Goal: Transaction & Acquisition: Obtain resource

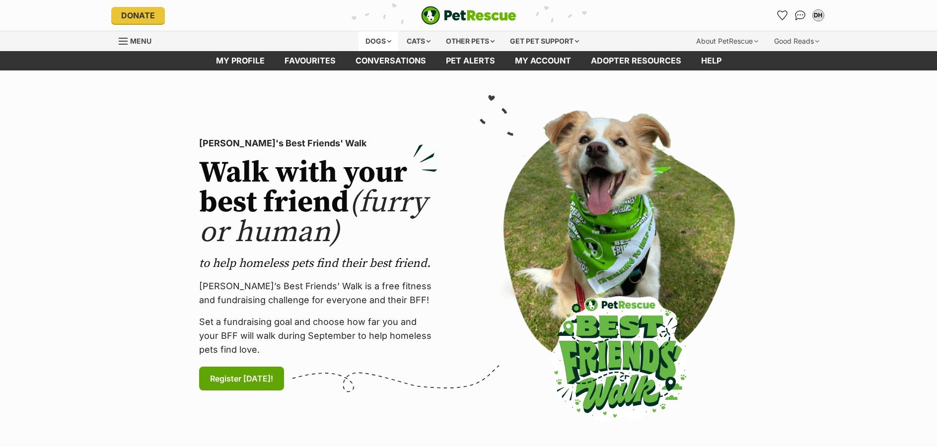
click at [374, 41] on div "Dogs" at bounding box center [378, 41] width 40 height 20
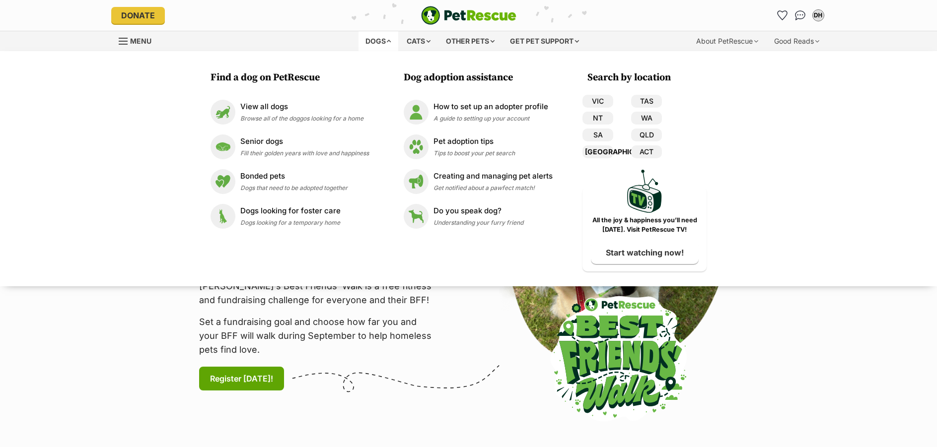
click at [599, 150] on link "[GEOGRAPHIC_DATA]" at bounding box center [597, 151] width 31 height 13
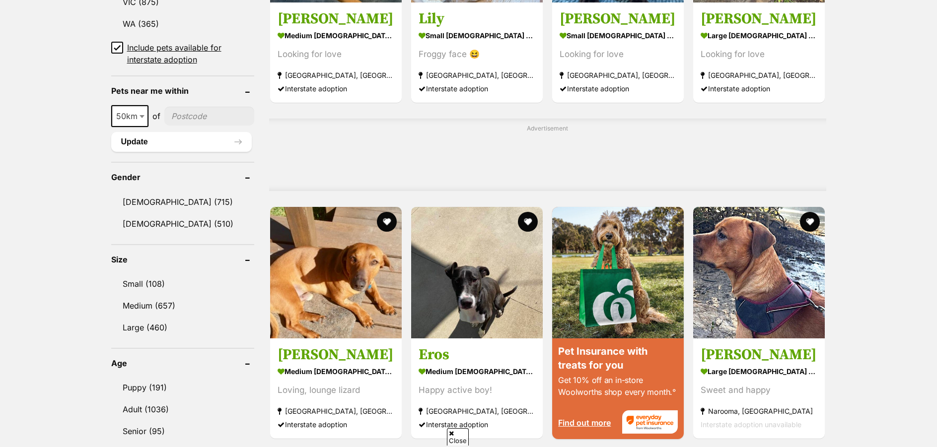
scroll to position [745, 0]
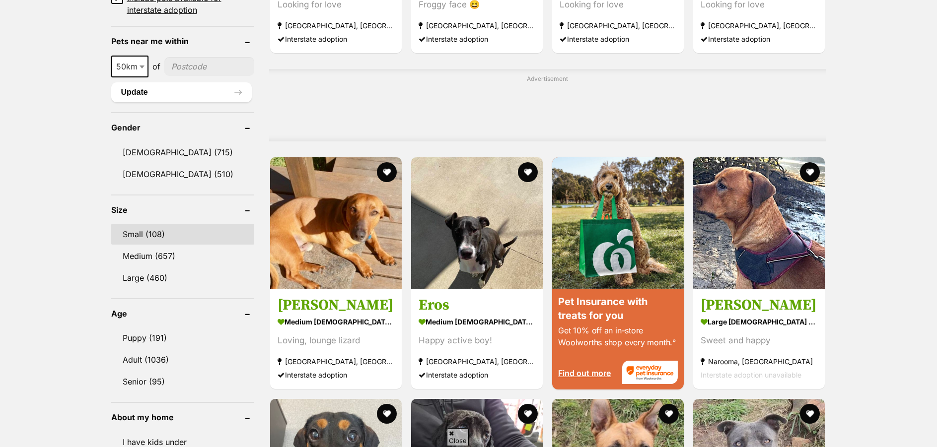
click at [133, 233] on link "Small (108)" at bounding box center [182, 234] width 143 height 21
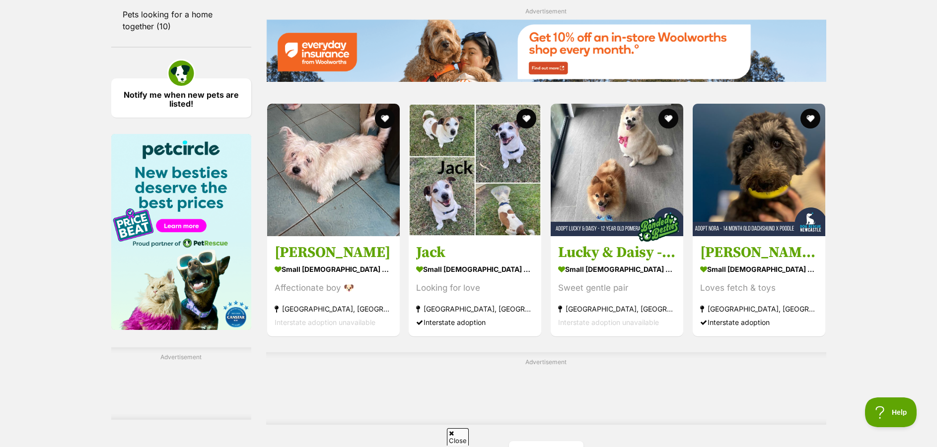
scroll to position [1539, 0]
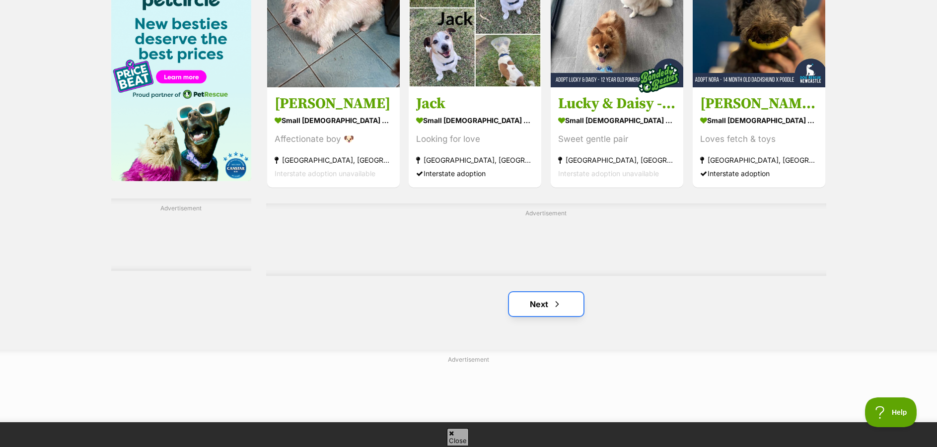
click at [534, 299] on link "Next" at bounding box center [546, 304] width 74 height 24
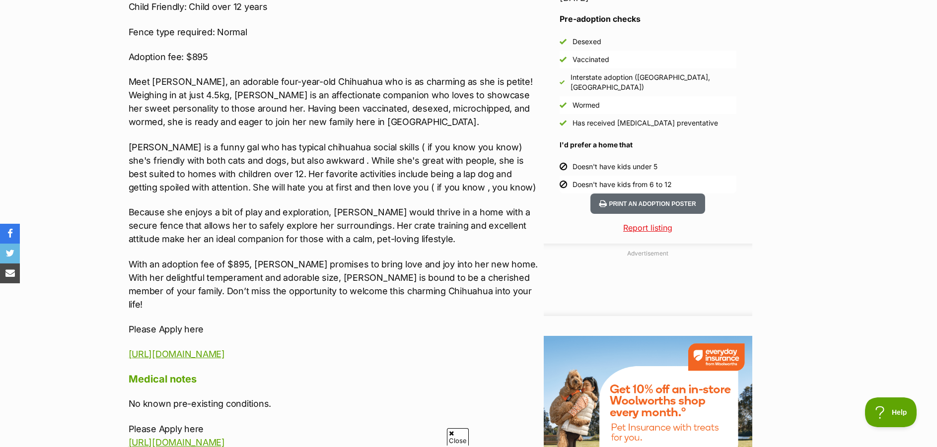
scroll to position [1043, 0]
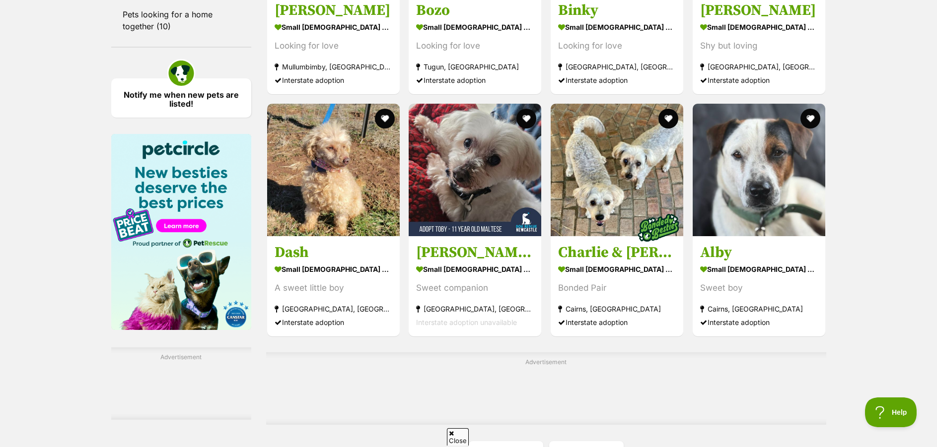
scroll to position [1489, 0]
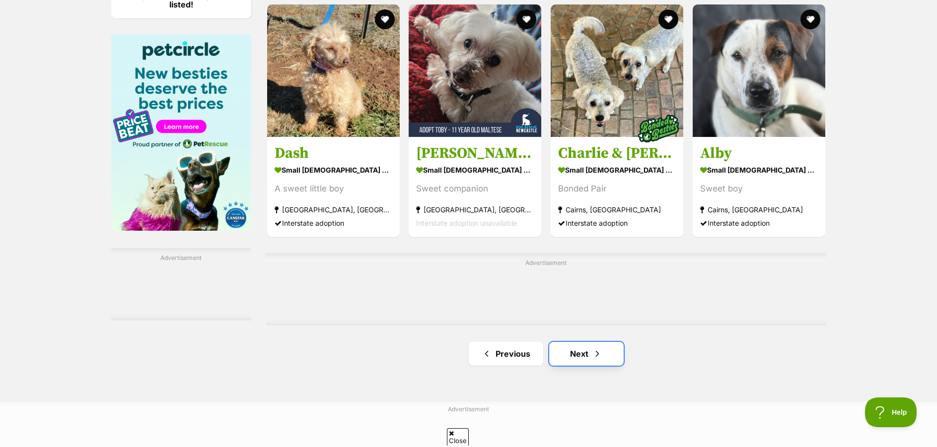
click at [581, 352] on link "Next" at bounding box center [586, 354] width 74 height 24
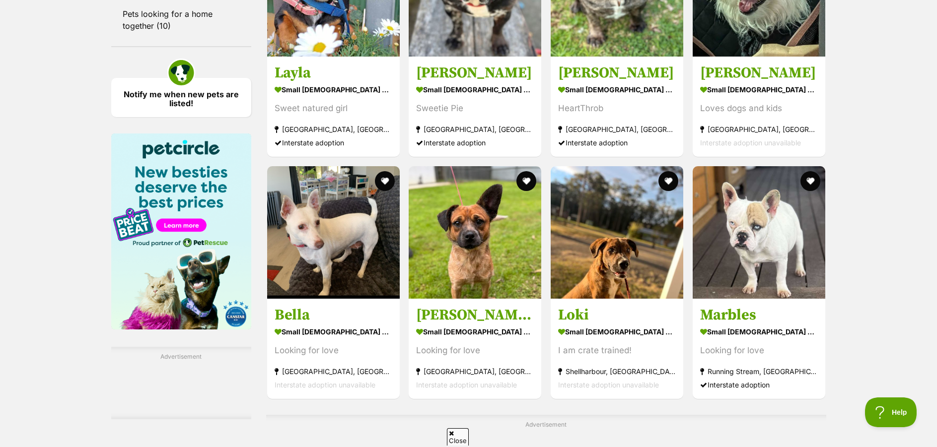
scroll to position [1489, 0]
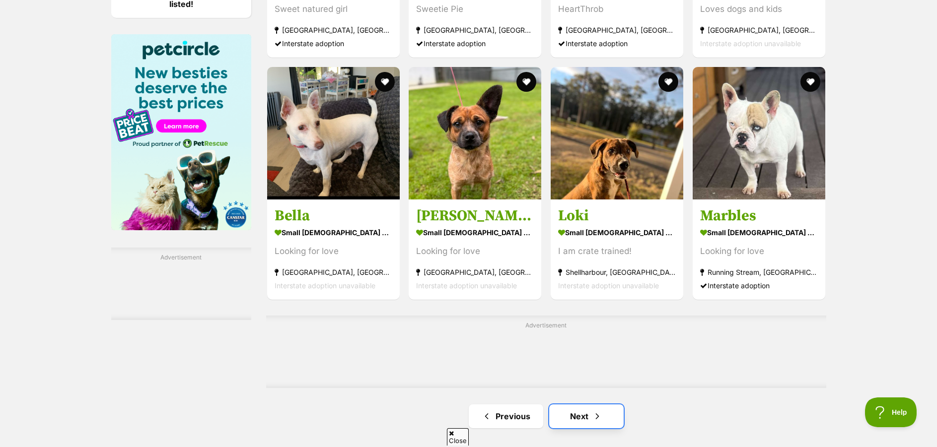
click at [586, 413] on link "Next" at bounding box center [586, 417] width 74 height 24
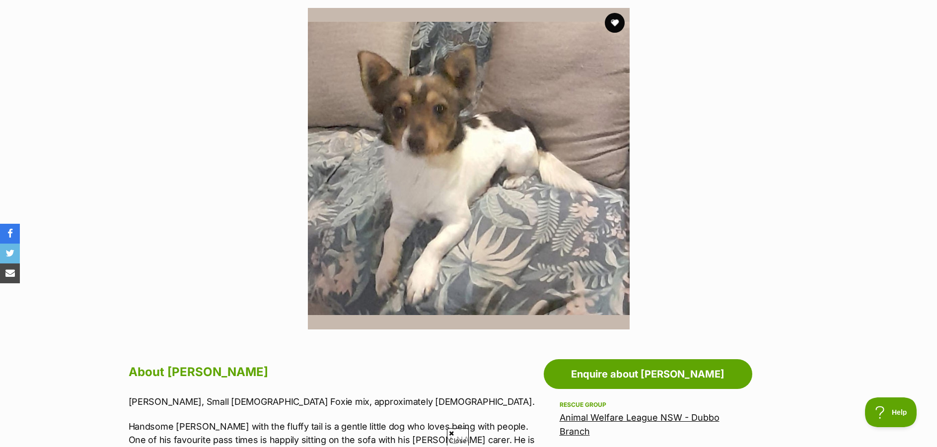
scroll to position [149, 0]
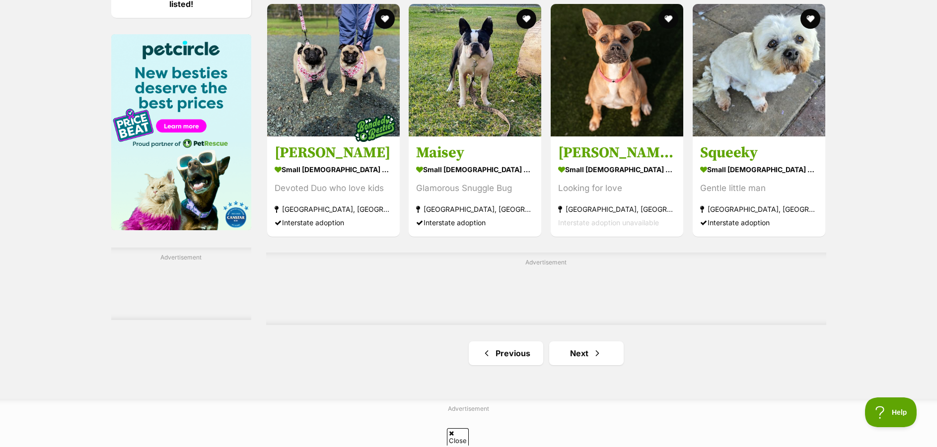
scroll to position [1539, 0]
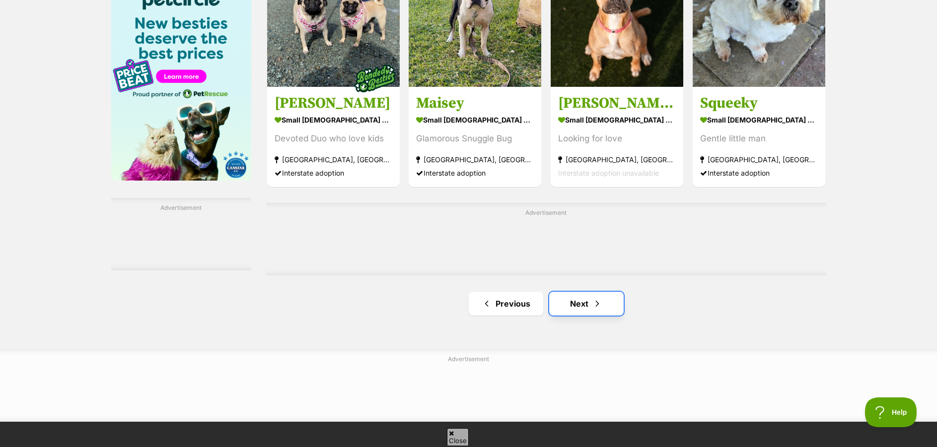
click at [586, 299] on link "Next" at bounding box center [586, 304] width 74 height 24
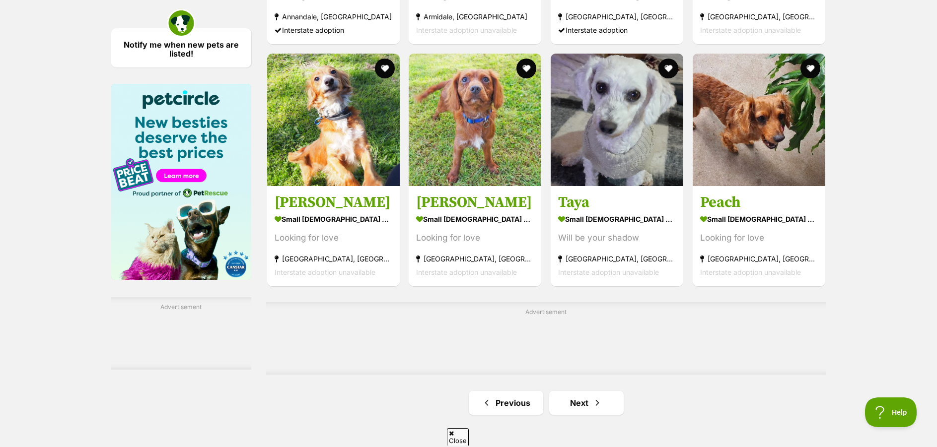
scroll to position [1539, 0]
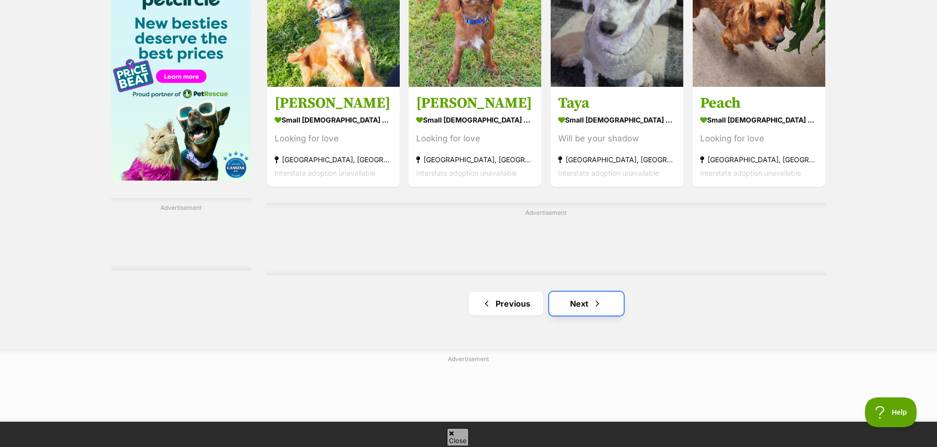
click at [569, 301] on link "Next" at bounding box center [586, 304] width 74 height 24
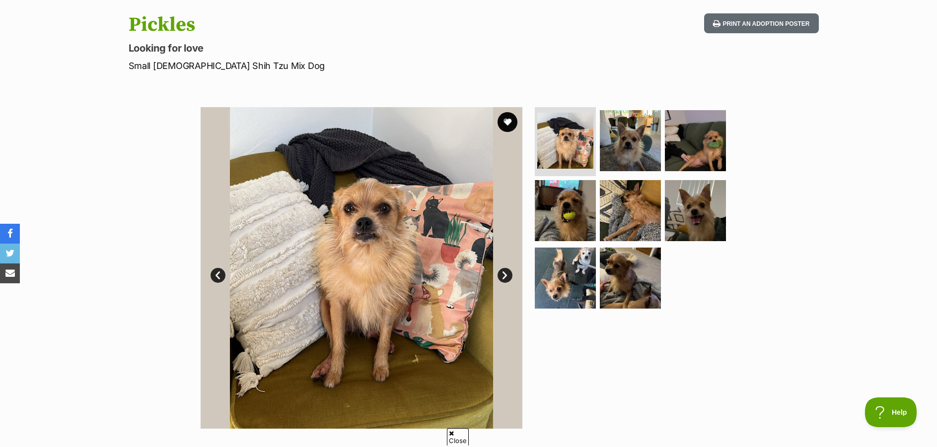
scroll to position [50, 0]
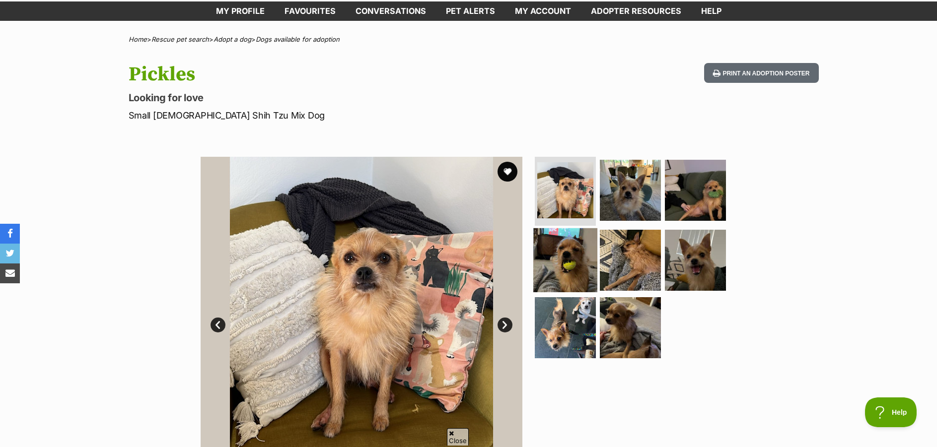
click at [567, 267] on img at bounding box center [565, 260] width 64 height 64
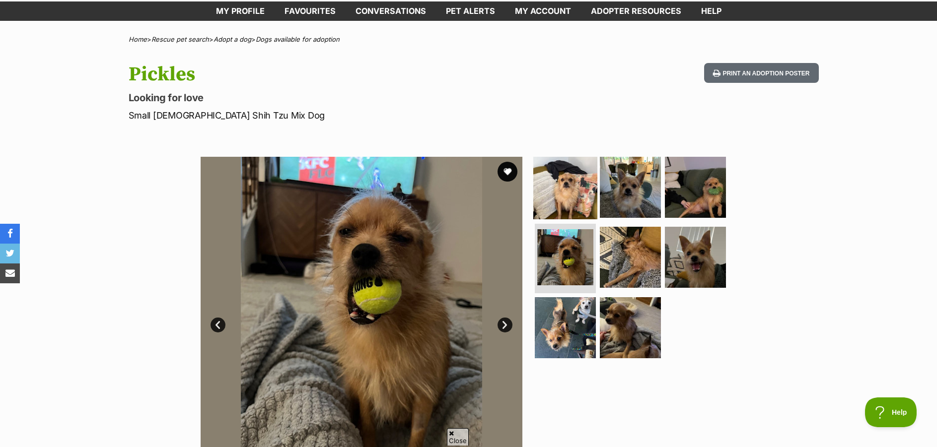
click at [559, 198] on img at bounding box center [565, 187] width 64 height 64
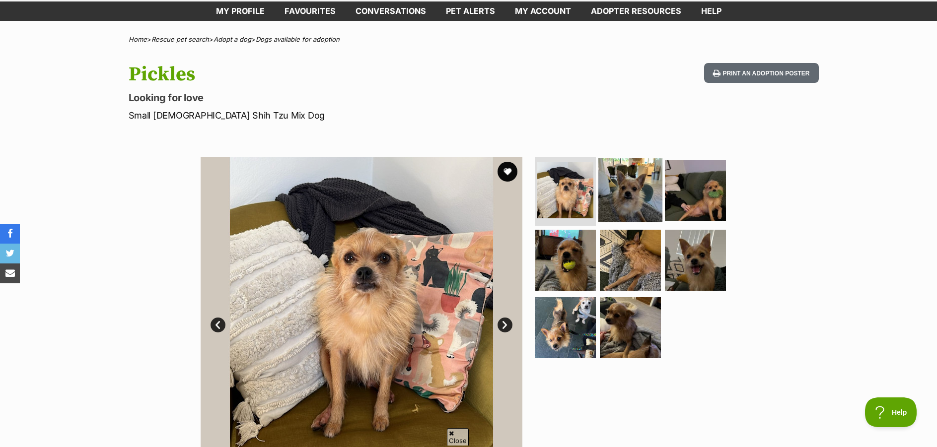
click at [627, 197] on img at bounding box center [630, 190] width 64 height 64
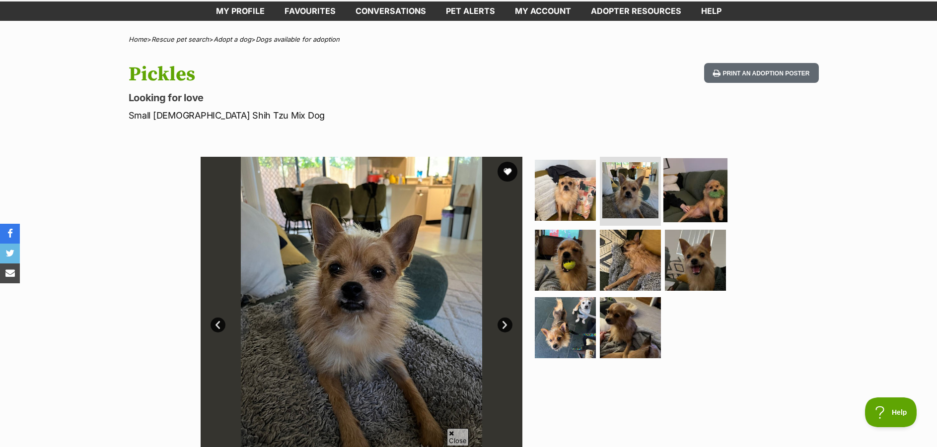
click at [704, 200] on img at bounding box center [695, 190] width 64 height 64
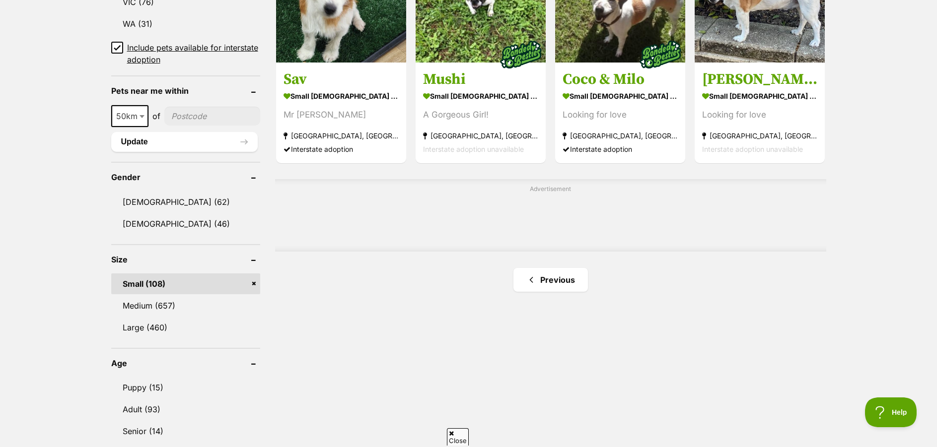
scroll to position [596, 0]
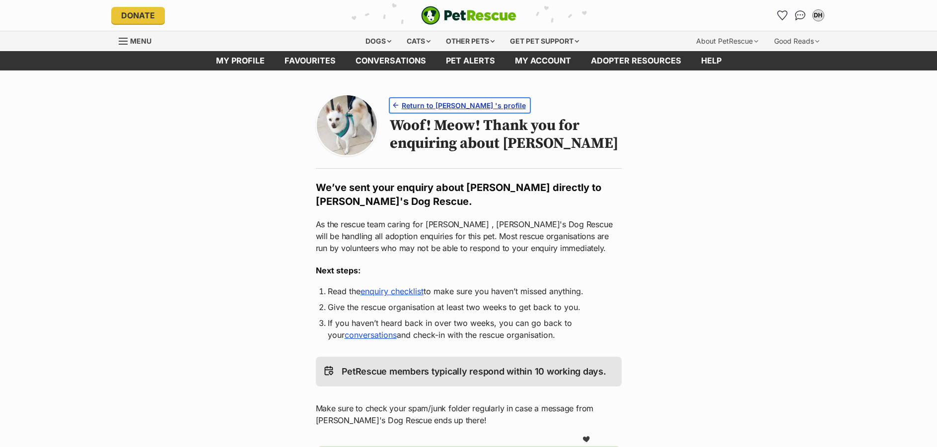
click at [452, 105] on span "Return to Pete 's profile" at bounding box center [464, 105] width 124 height 10
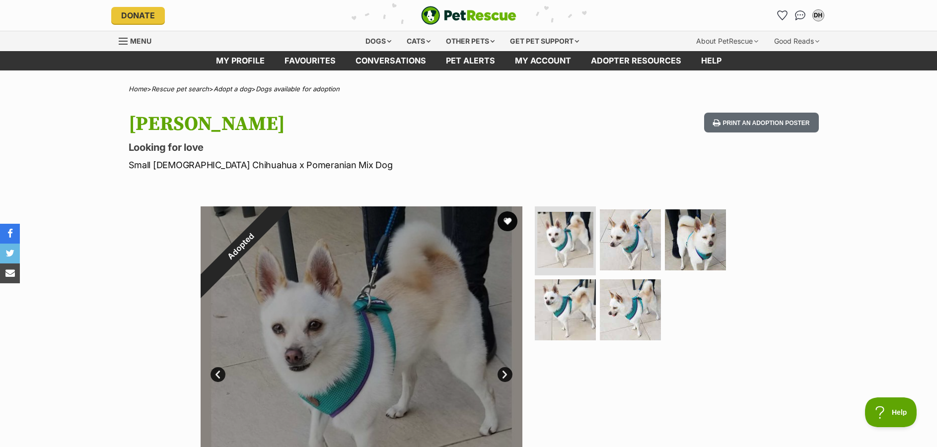
drag, startPoint x: 453, startPoint y: 0, endPoint x: 504, endPoint y: 377, distance: 380.2
click at [504, 377] on link "Next" at bounding box center [504, 374] width 15 height 15
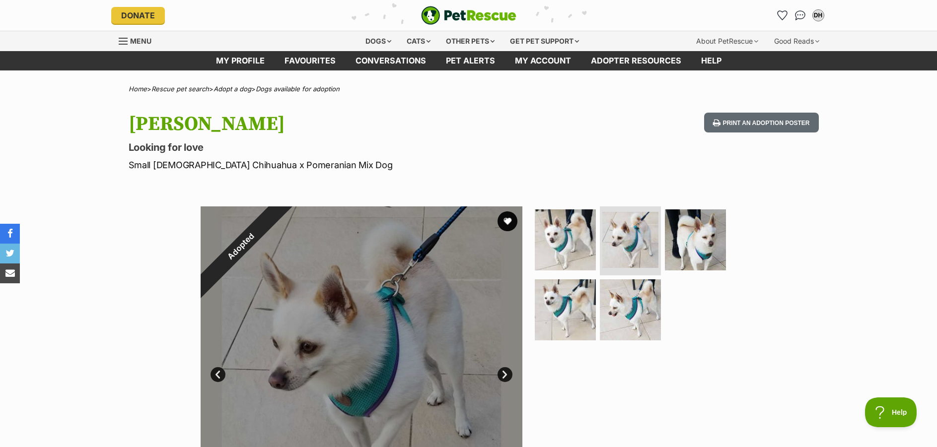
click at [504, 377] on link "Next" at bounding box center [504, 374] width 15 height 15
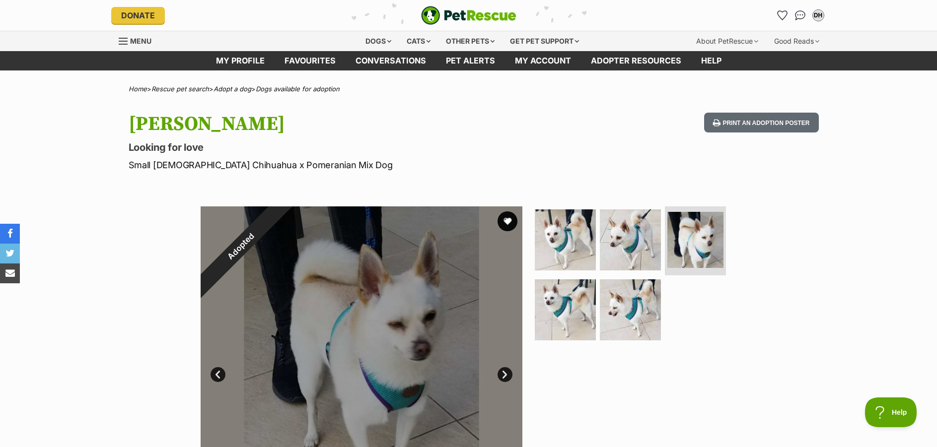
click at [504, 377] on link "Next" at bounding box center [504, 374] width 15 height 15
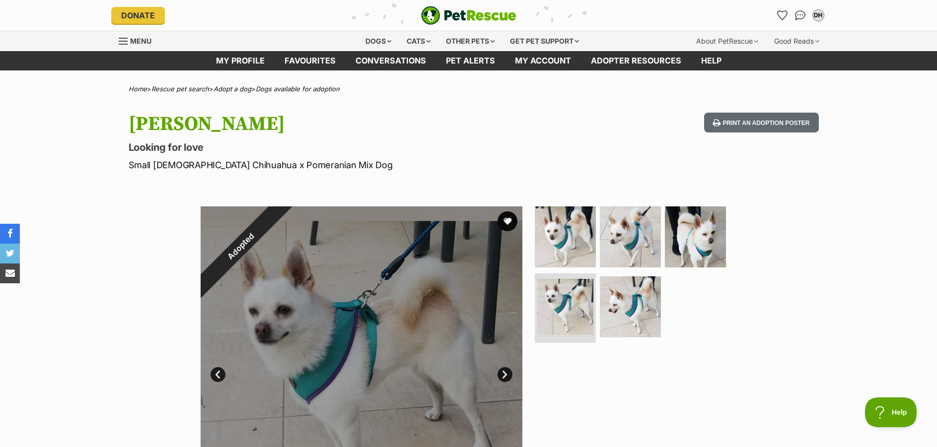
click at [504, 377] on link "Next" at bounding box center [504, 374] width 15 height 15
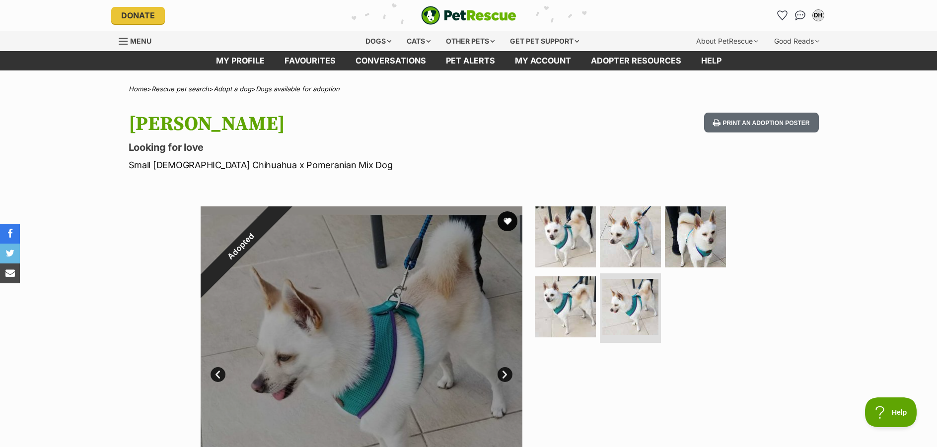
click at [504, 377] on link "Next" at bounding box center [504, 374] width 15 height 15
